Goal: Find specific page/section: Find specific page/section

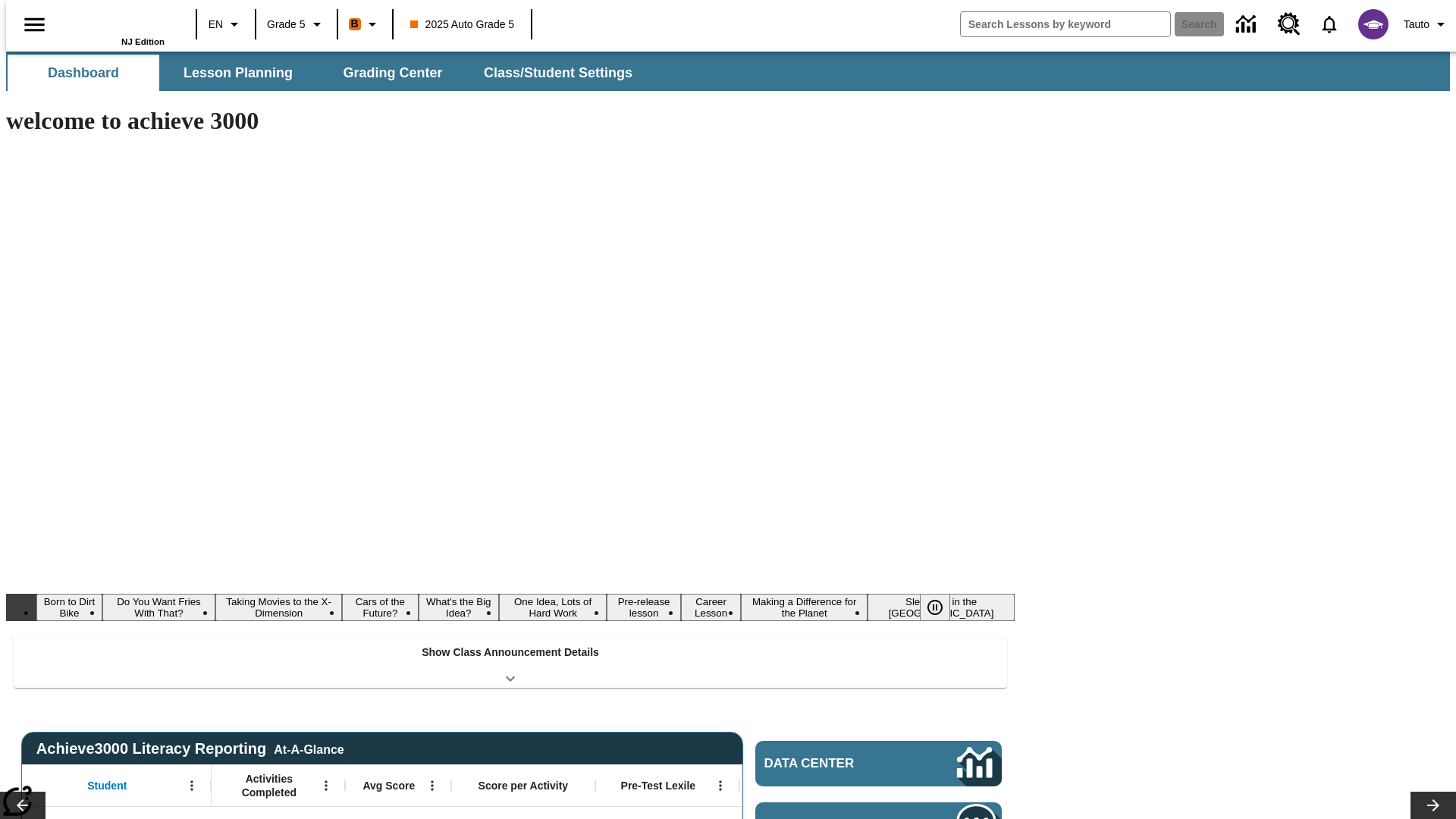
type input "-1"
click at [232, 73] on button "Lesson Planning" at bounding box center [238, 72] width 152 height 37
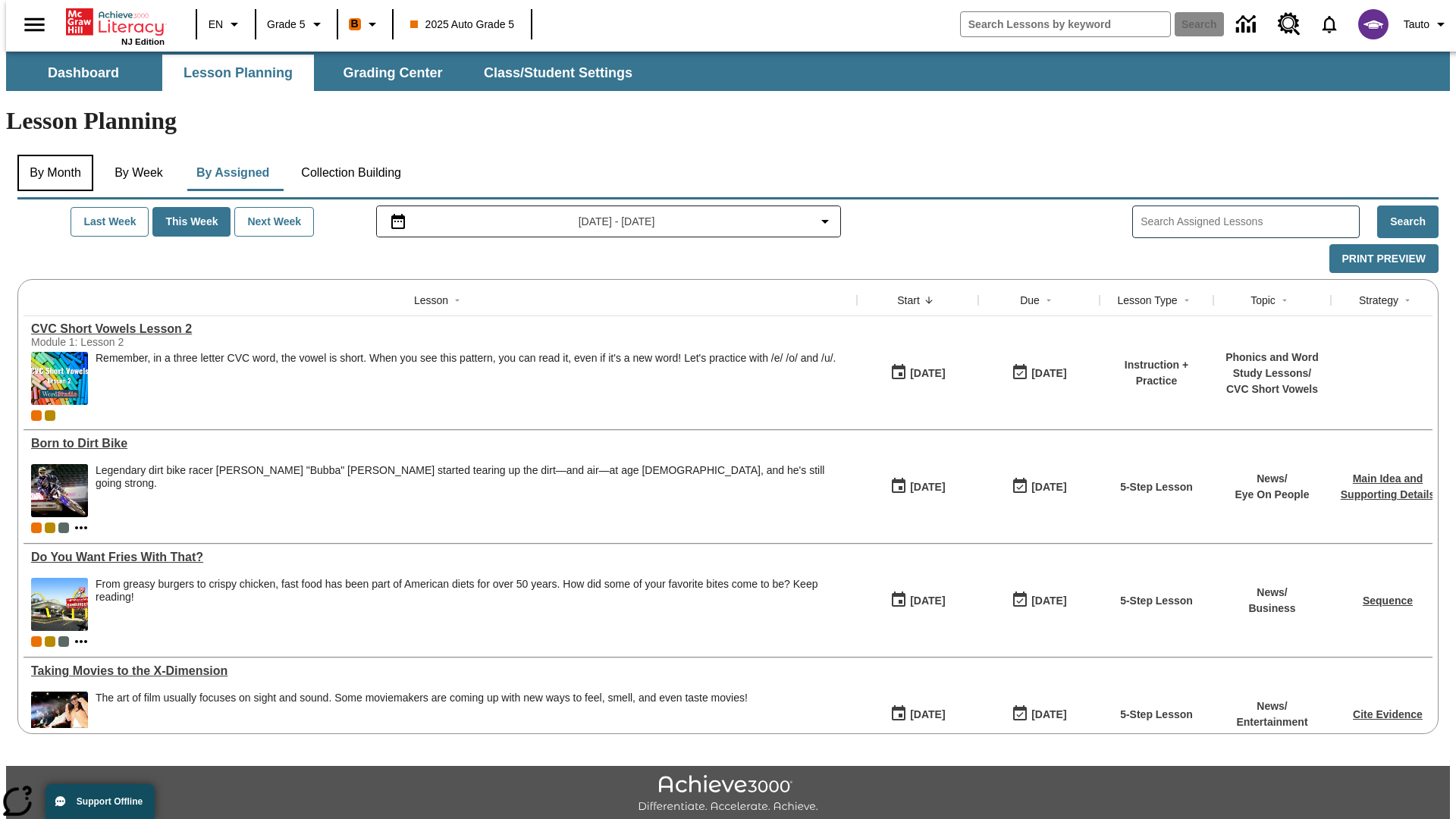
click at [51, 154] on button "By Month" at bounding box center [54, 172] width 76 height 37
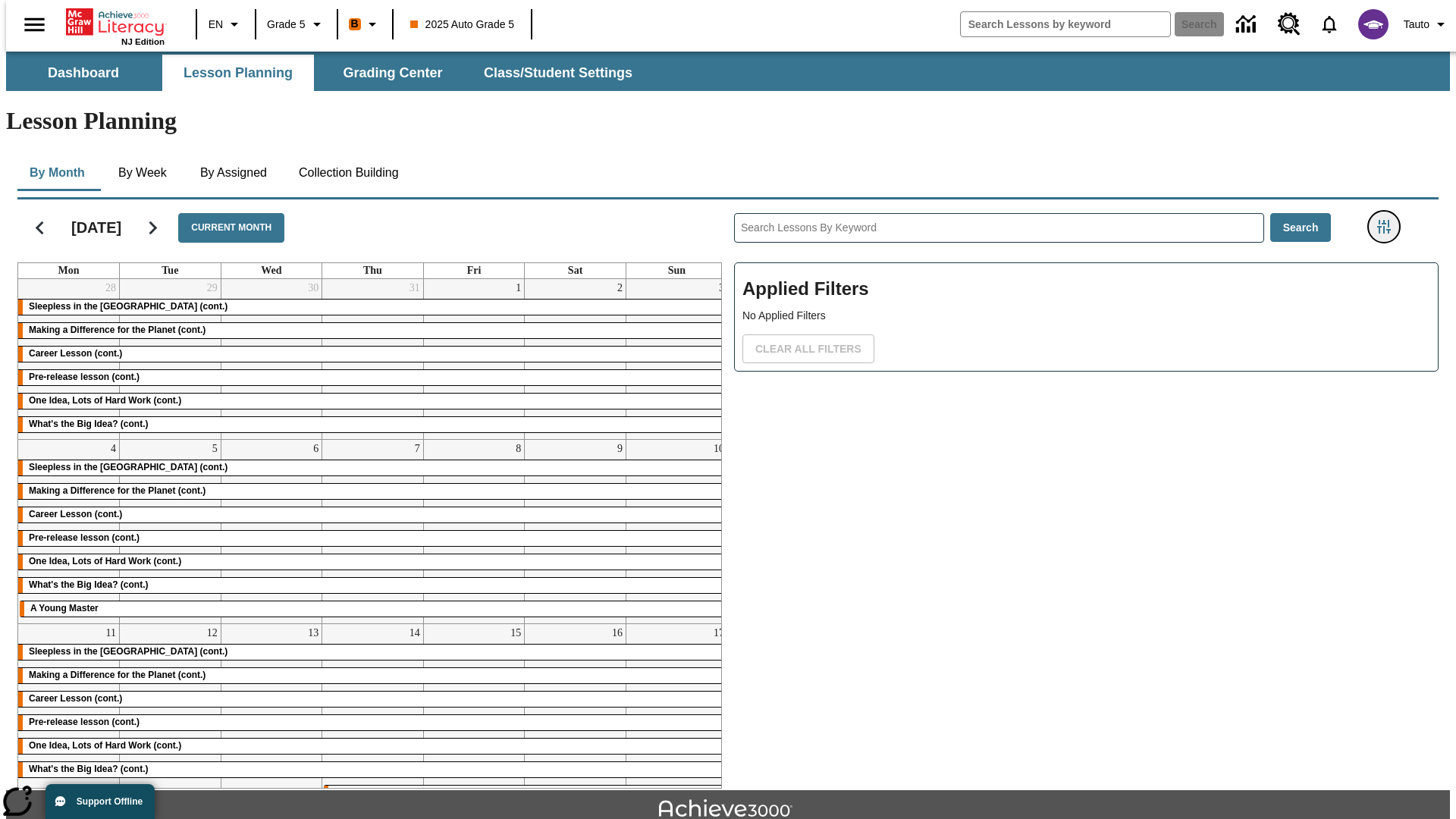
click at [1389, 220] on icon "Filters Side menu" at bounding box center [1384, 227] width 14 height 14
